Goal: Navigation & Orientation: Find specific page/section

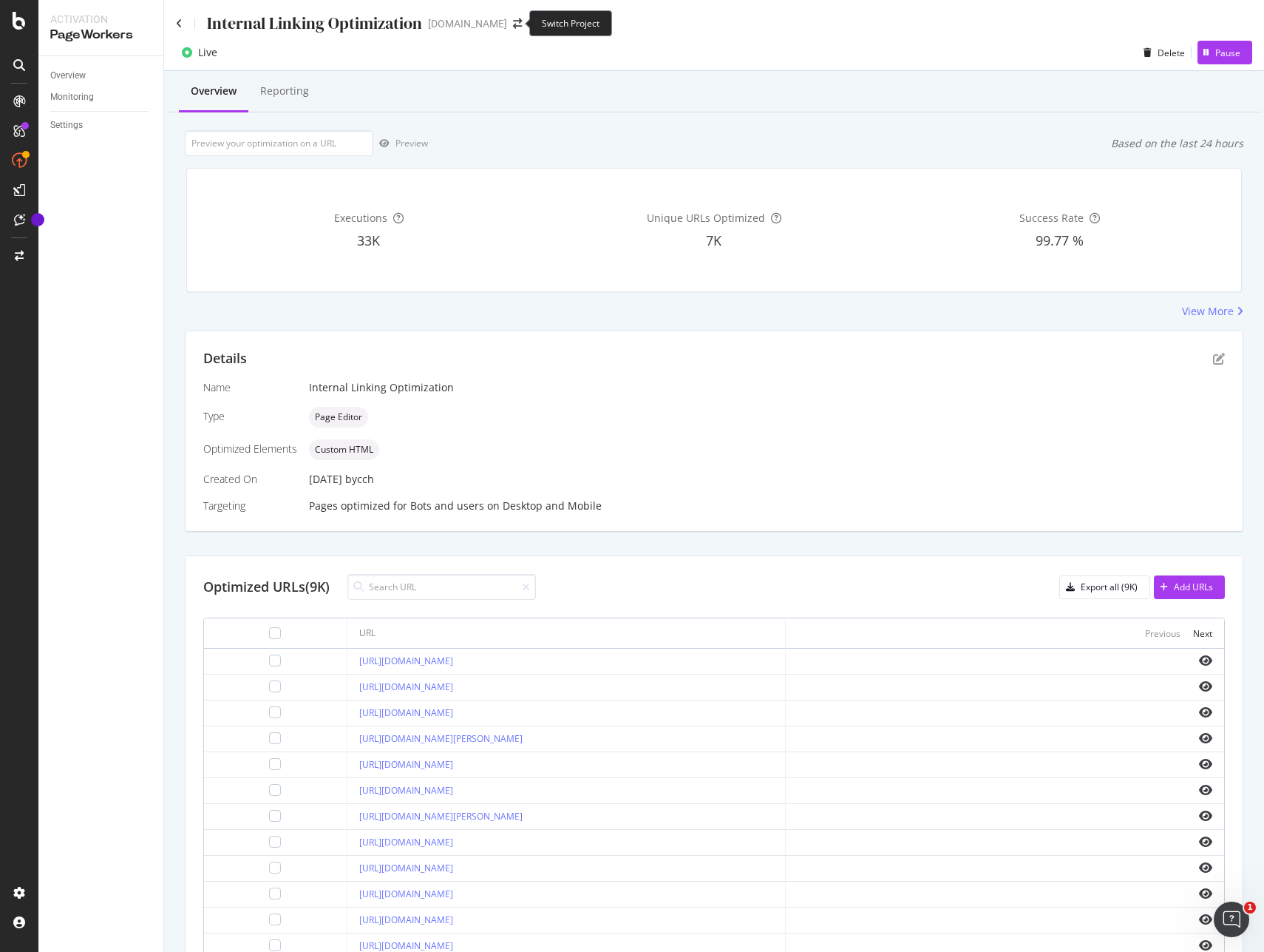
click at [519, 25] on span at bounding box center [517, 24] width 20 height 10
click at [513, 22] on icon "arrow-right-arrow-left" at bounding box center [517, 24] width 9 height 10
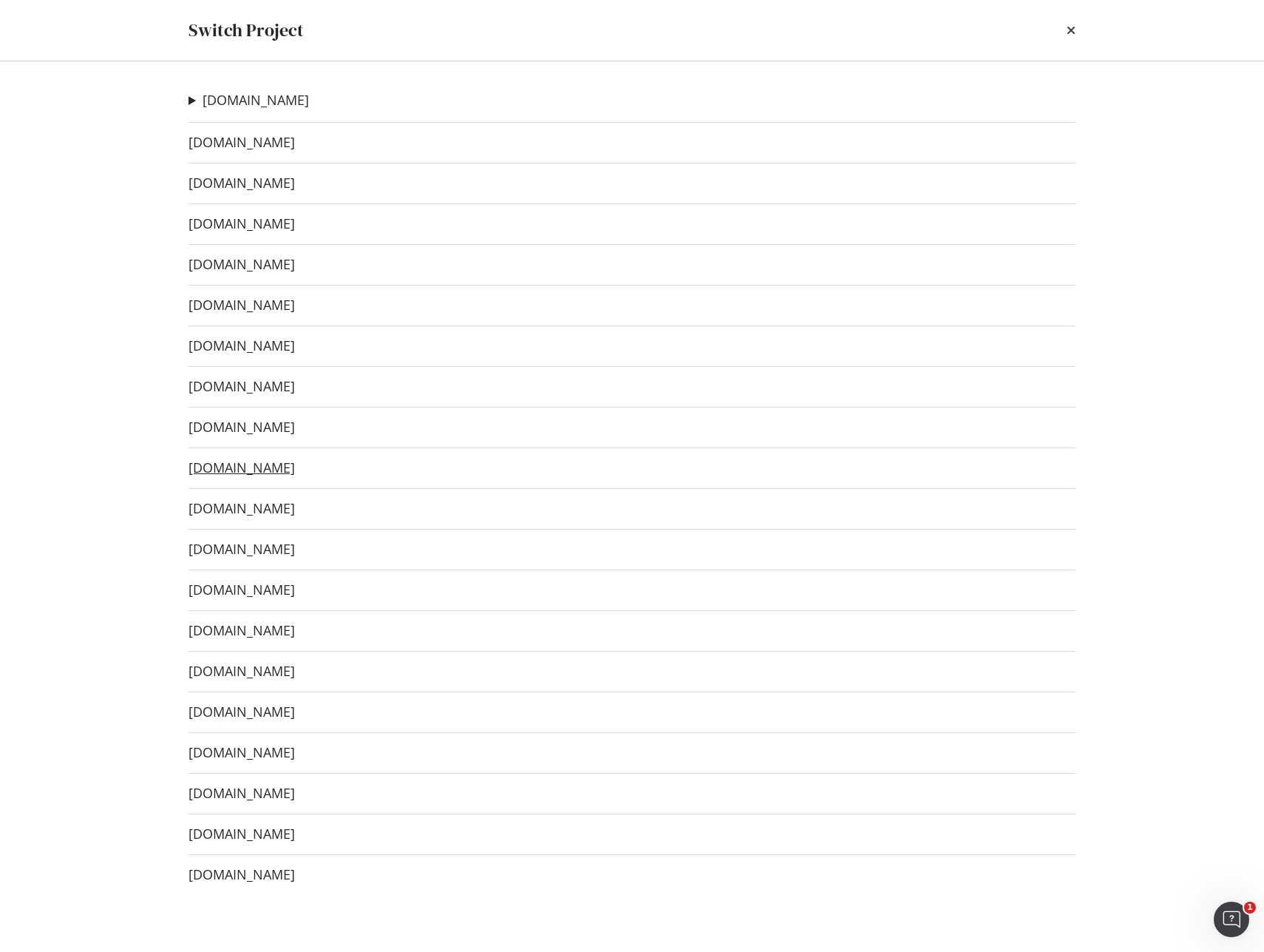
click at [249, 472] on link "[DOMAIN_NAME]" at bounding box center [242, 468] width 106 height 15
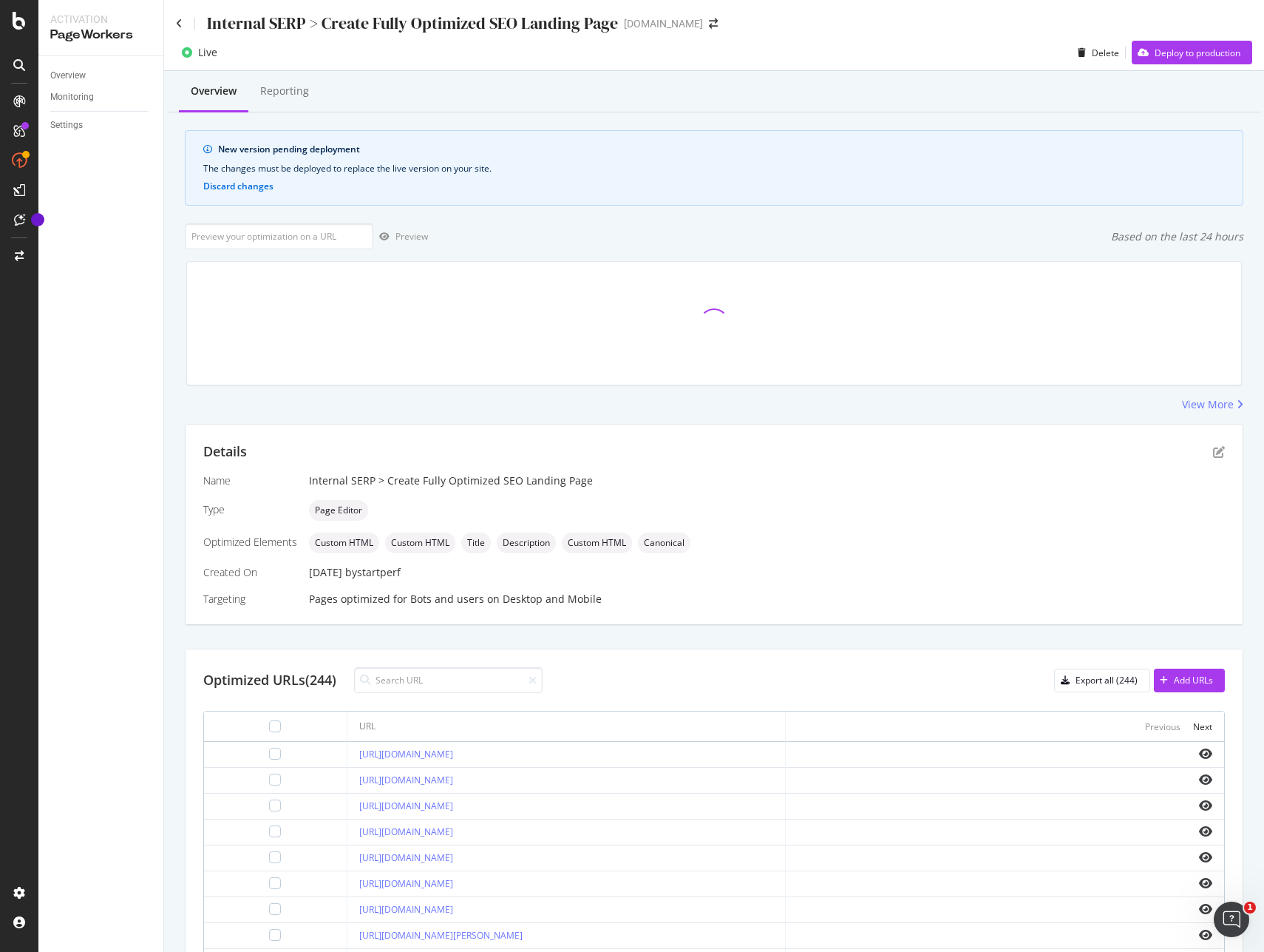
click at [1188, 16] on div "Internal SERP > Create Fully Optimized SEO Landing Page www.sephora.es" at bounding box center [714, 17] width 1100 height 35
